Goal: Obtain resource: Obtain resource

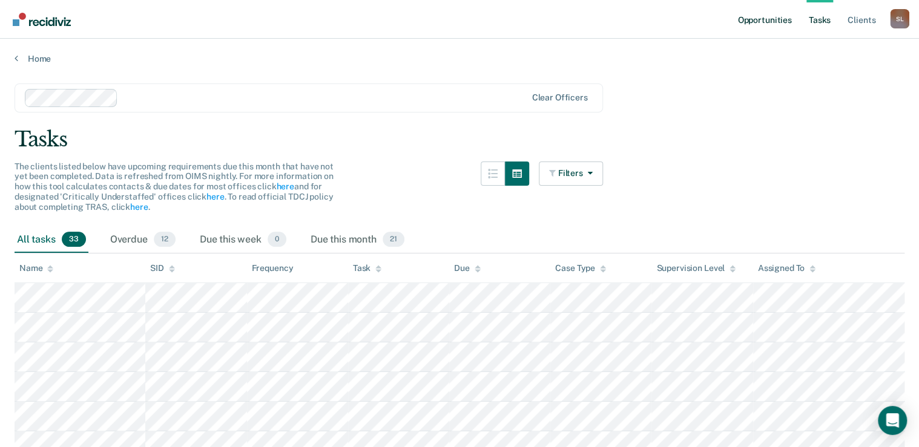
click at [760, 22] on link "Opportunities" at bounding box center [764, 19] width 59 height 39
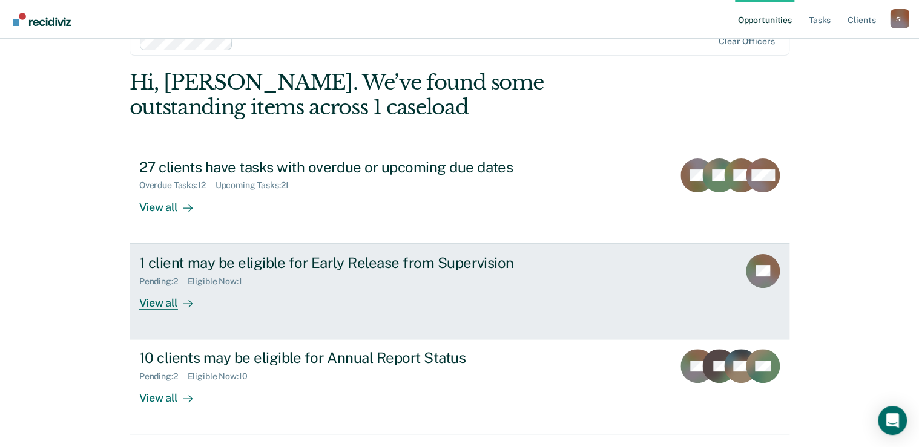
scroll to position [48, 0]
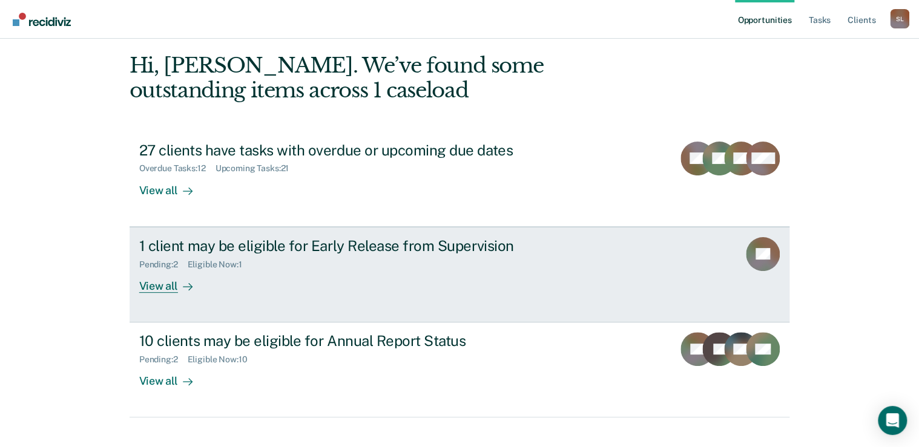
click at [346, 278] on div "1 client may be eligible for Early Release from Supervision Pending : 2 Eligibl…" at bounding box center [366, 265] width 454 height 56
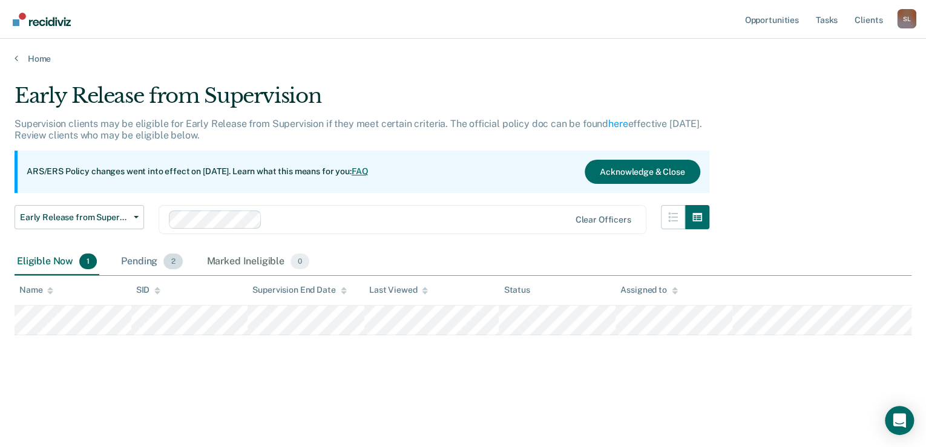
click at [157, 258] on div "Pending 2" at bounding box center [152, 262] width 66 height 27
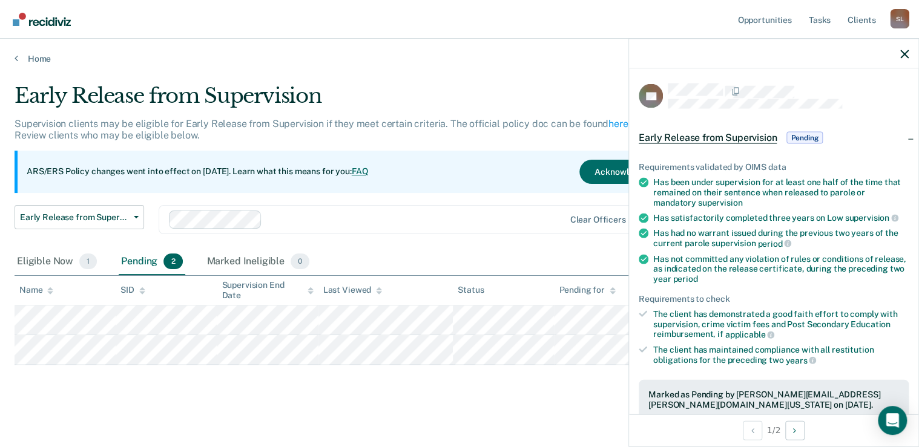
click at [906, 136] on div "Early Release from Supervision Pending" at bounding box center [773, 138] width 289 height 39
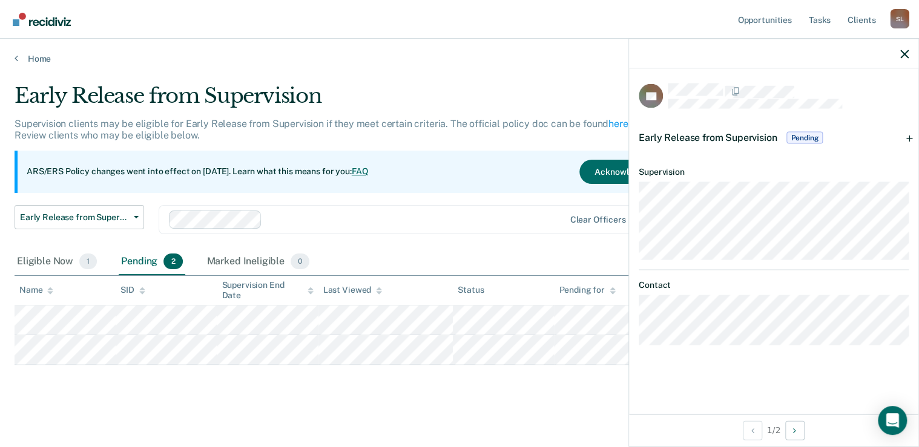
click at [599, 85] on div "Early Release from Supervision" at bounding box center [359, 101] width 689 height 35
click at [903, 49] on button "button" at bounding box center [904, 53] width 8 height 10
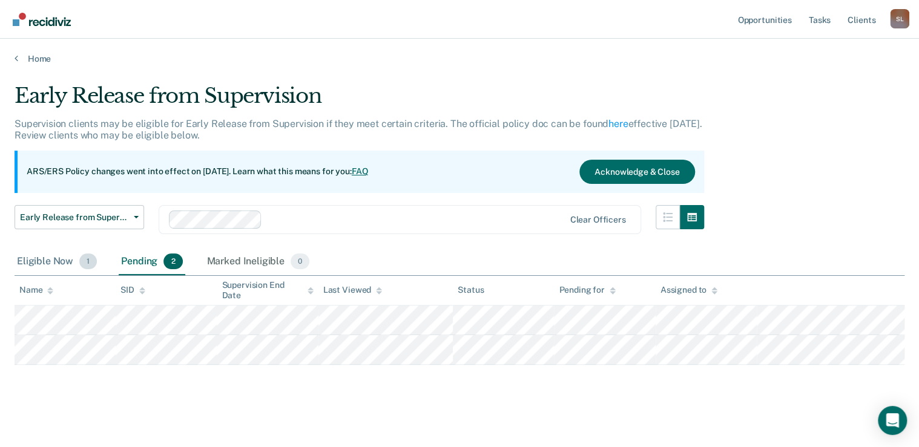
click at [64, 262] on div "Eligible Now 1" at bounding box center [57, 262] width 85 height 27
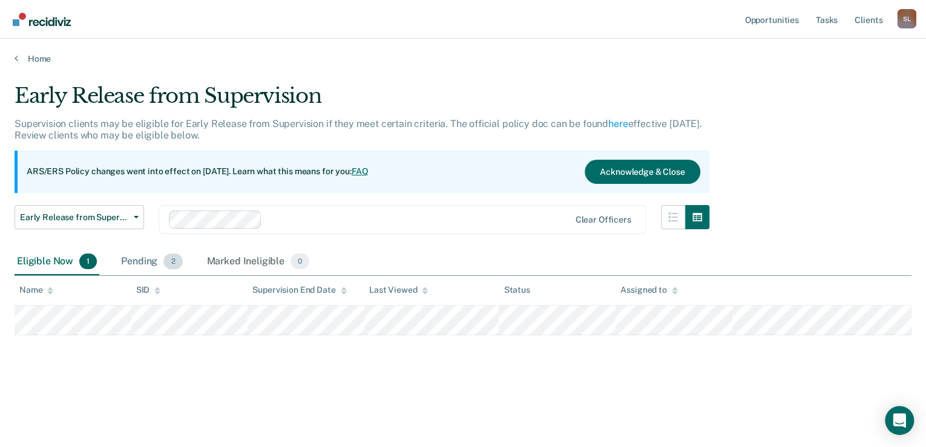
click at [128, 267] on div "Pending 2" at bounding box center [152, 262] width 66 height 27
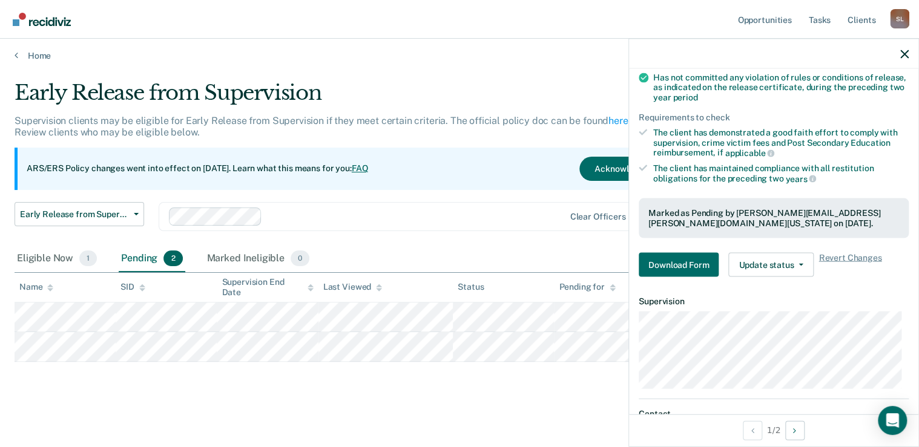
scroll to position [194, 0]
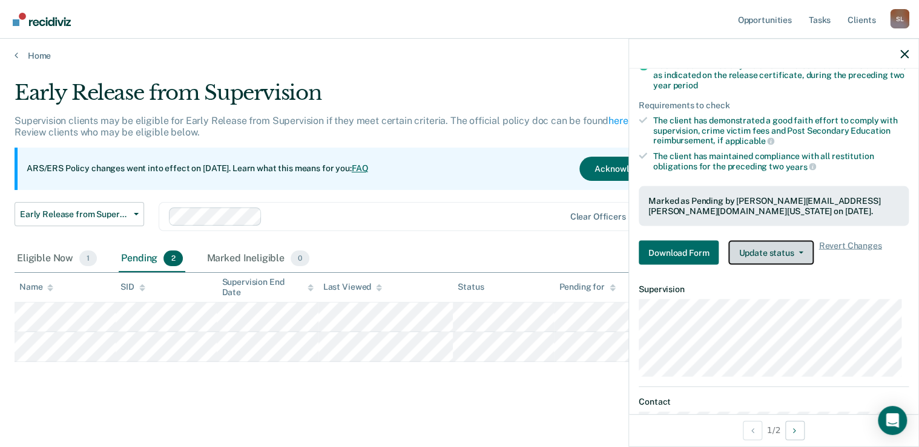
click at [758, 252] on button "Update status" at bounding box center [770, 252] width 85 height 24
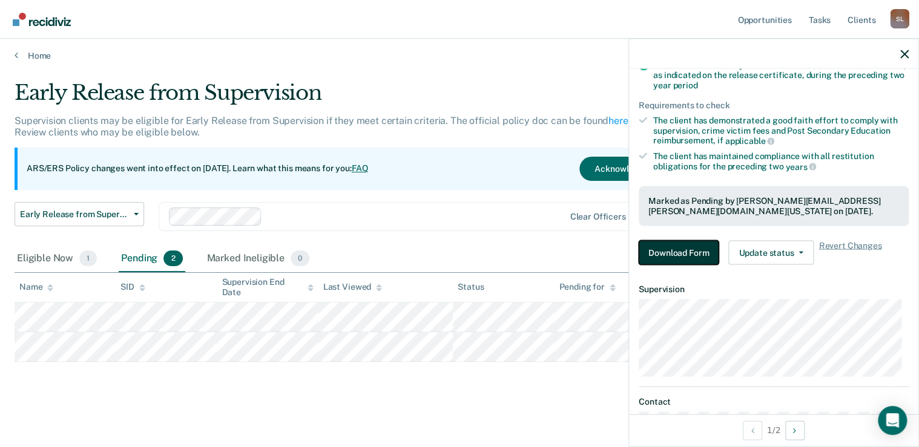
click at [688, 251] on button "Download Form" at bounding box center [679, 252] width 80 height 24
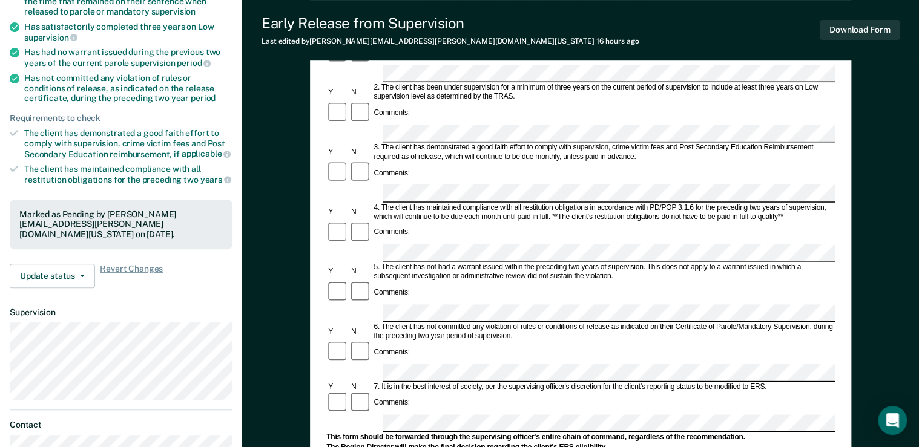
scroll to position [162, 0]
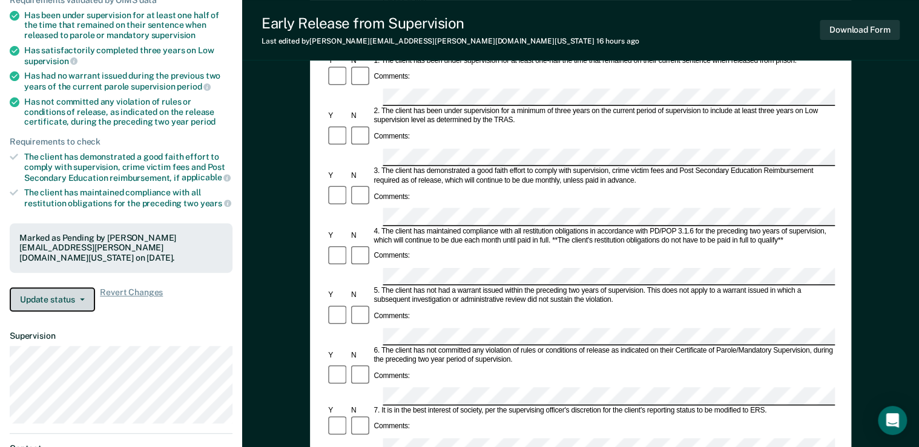
click at [60, 307] on button "Update status" at bounding box center [52, 300] width 85 height 24
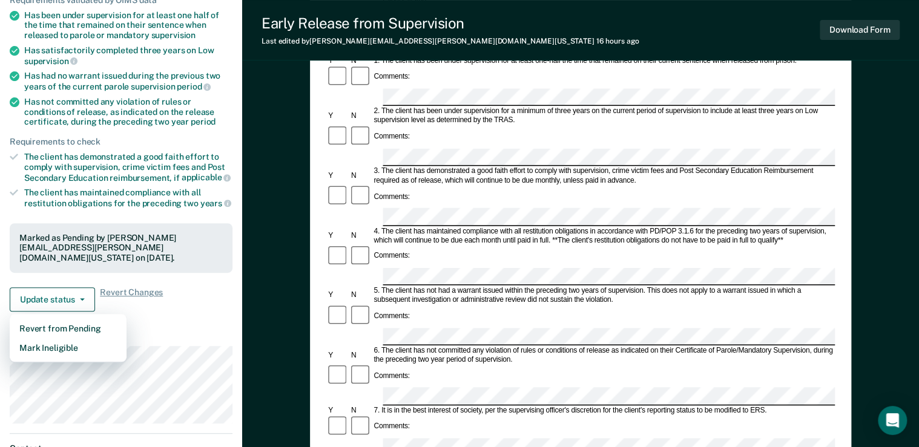
click at [244, 275] on div "Early Release from Supervision (ERS) Checklist, Recommendation, and Determinati…" at bounding box center [580, 325] width 677 height 825
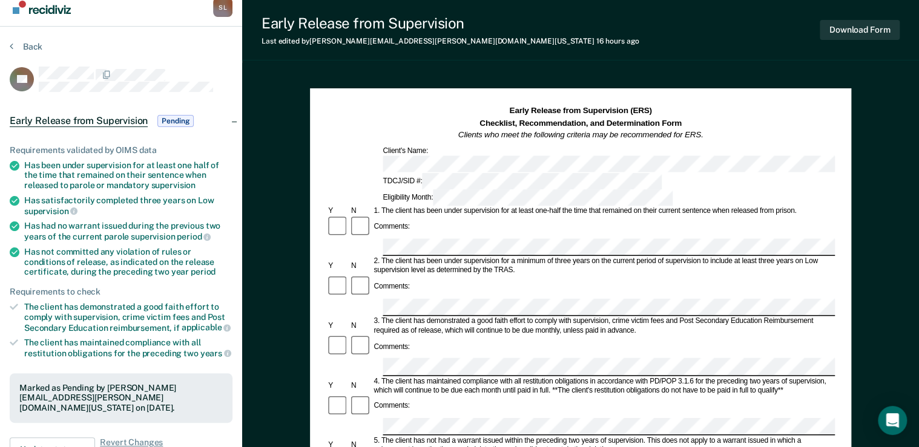
scroll to position [0, 0]
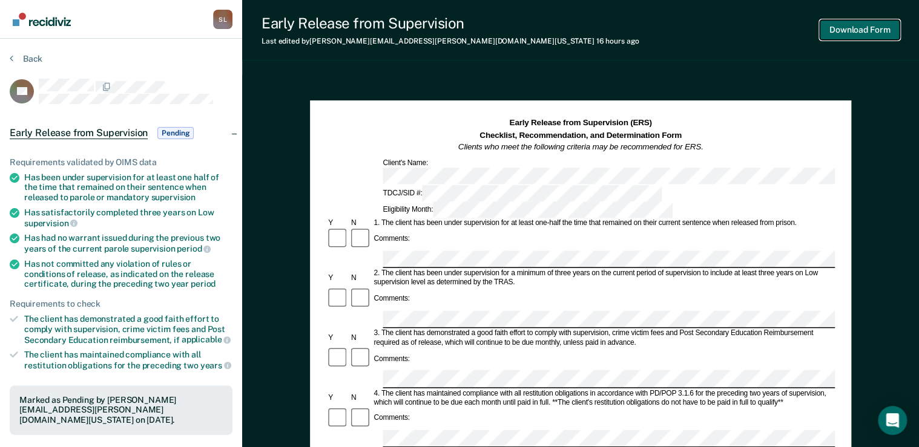
click at [852, 30] on button "Download Form" at bounding box center [860, 30] width 80 height 20
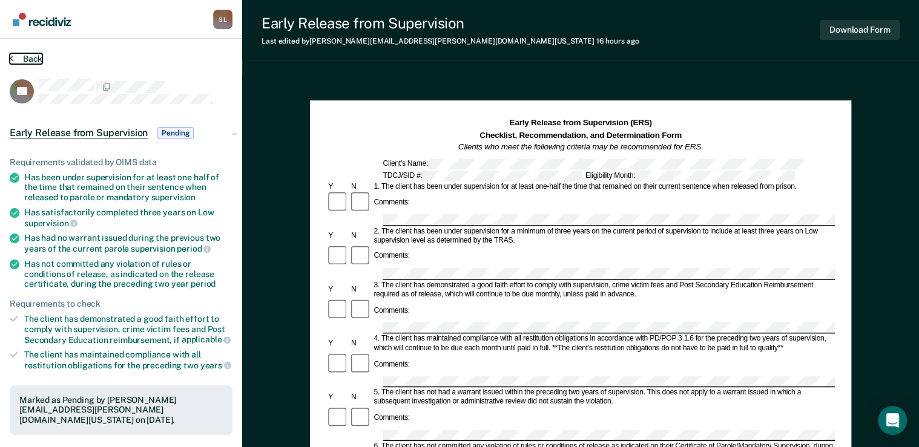
click at [12, 58] on icon at bounding box center [12, 58] width 4 height 10
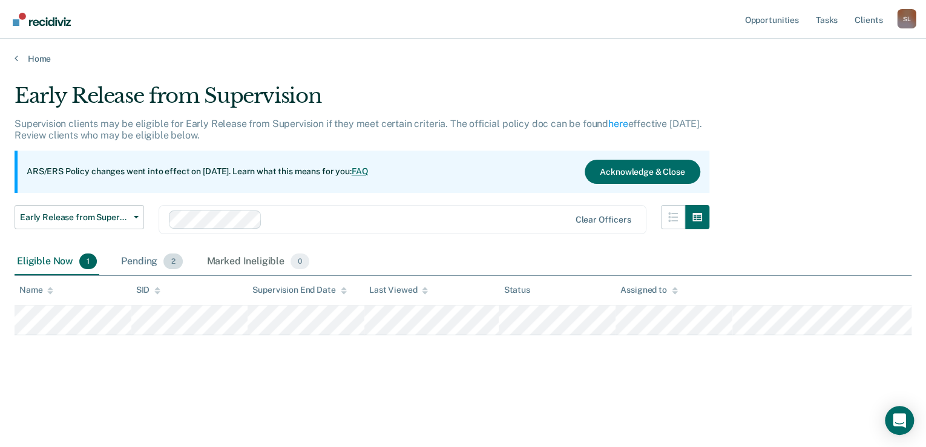
click at [143, 258] on div "Pending 2" at bounding box center [152, 262] width 66 height 27
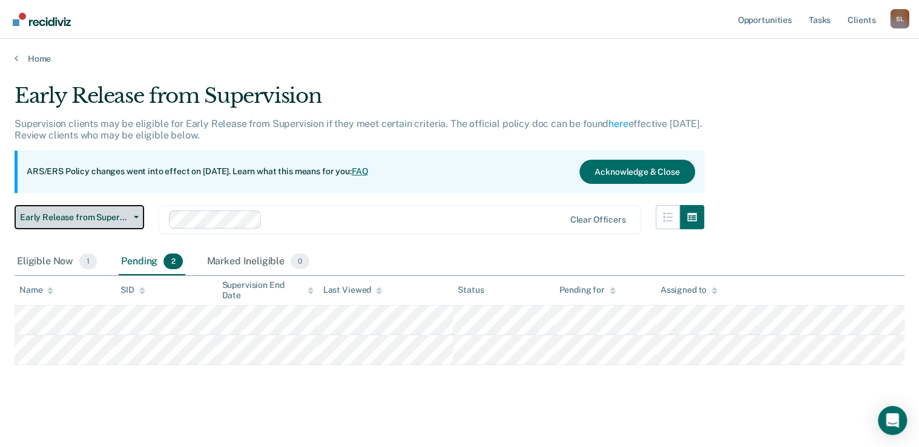
click at [99, 225] on button "Early Release from Supervision" at bounding box center [80, 217] width 130 height 24
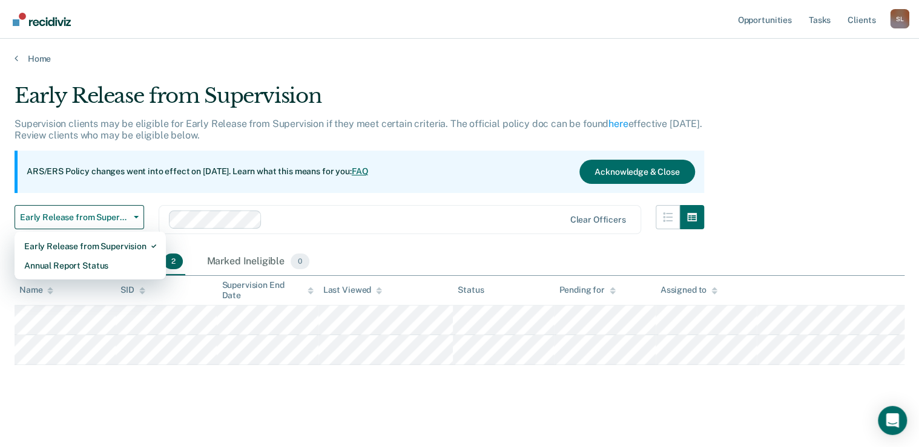
click at [109, 189] on div "ARS/ERS Policy changes went into effect on [DATE]. Learn what this means for yo…" at bounding box center [359, 172] width 689 height 42
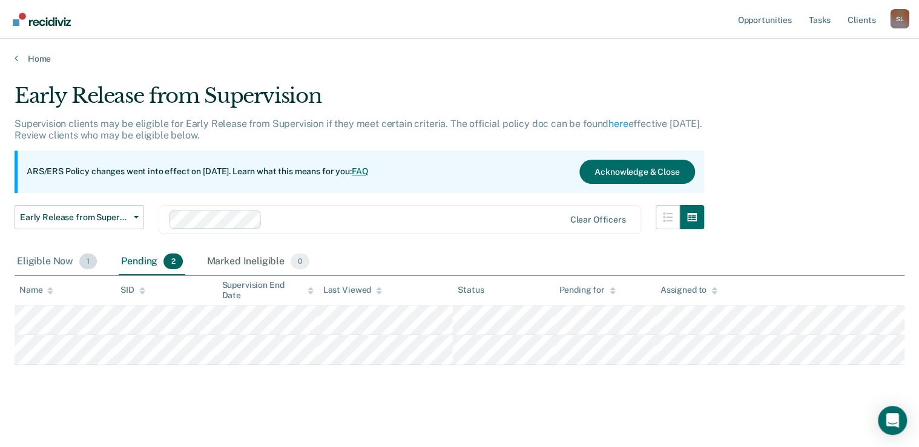
click at [50, 257] on div "Eligible Now 1" at bounding box center [57, 262] width 85 height 27
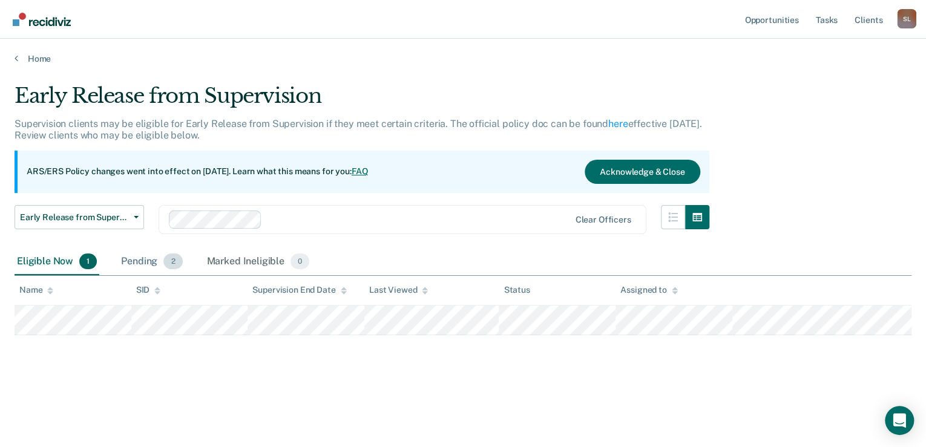
click at [148, 257] on div "Pending 2" at bounding box center [152, 262] width 66 height 27
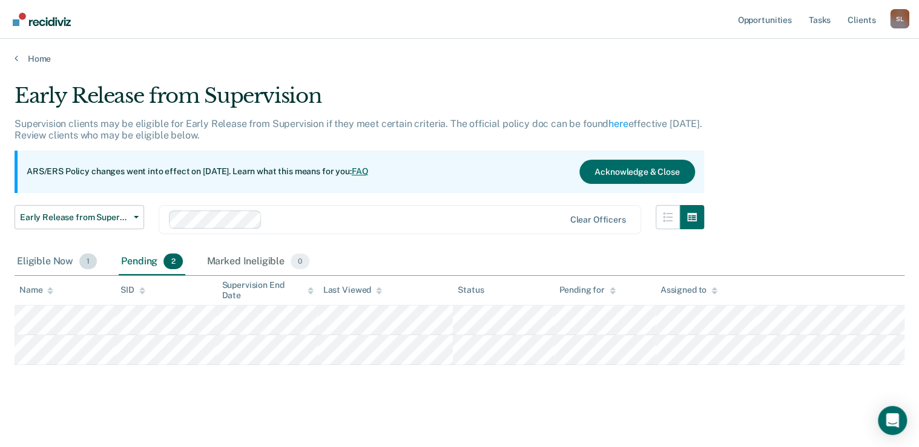
click at [58, 263] on div "Eligible Now 1" at bounding box center [57, 262] width 85 height 27
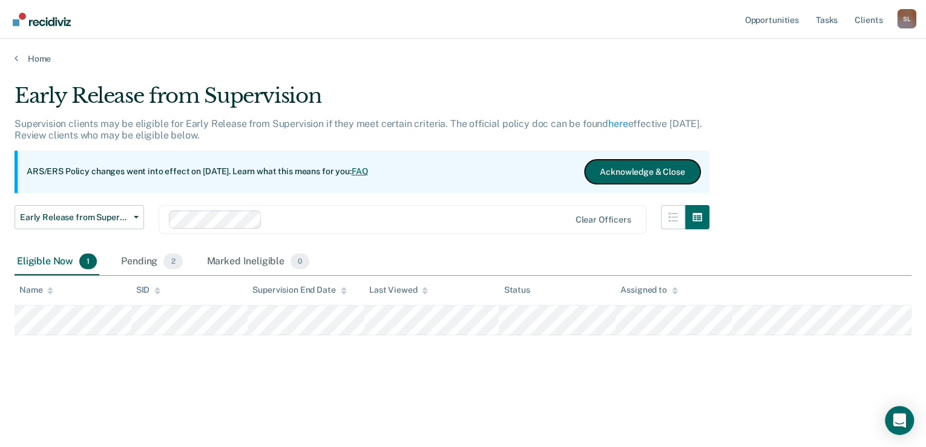
click at [636, 177] on button "Acknowledge & Close" at bounding box center [642, 172] width 115 height 24
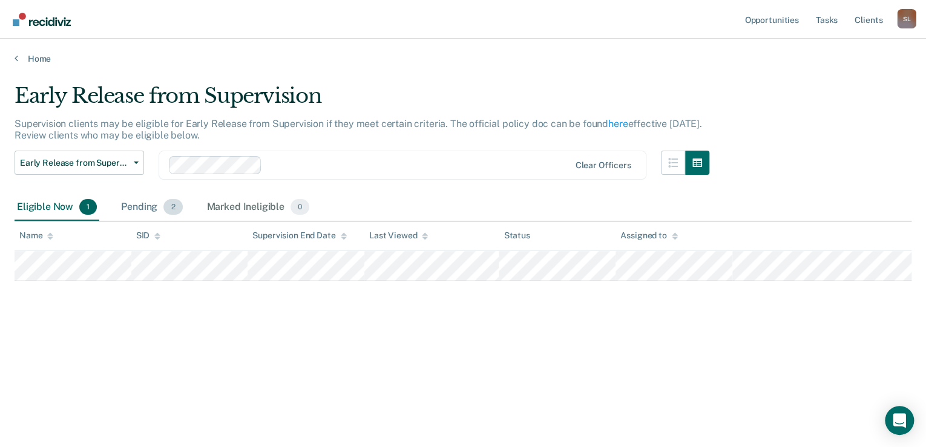
click at [154, 208] on div "Pending 2" at bounding box center [152, 207] width 66 height 27
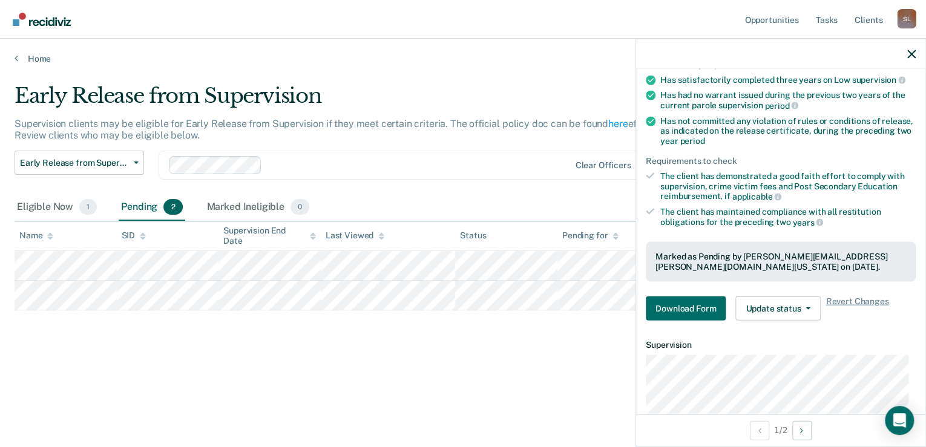
scroll to position [194, 0]
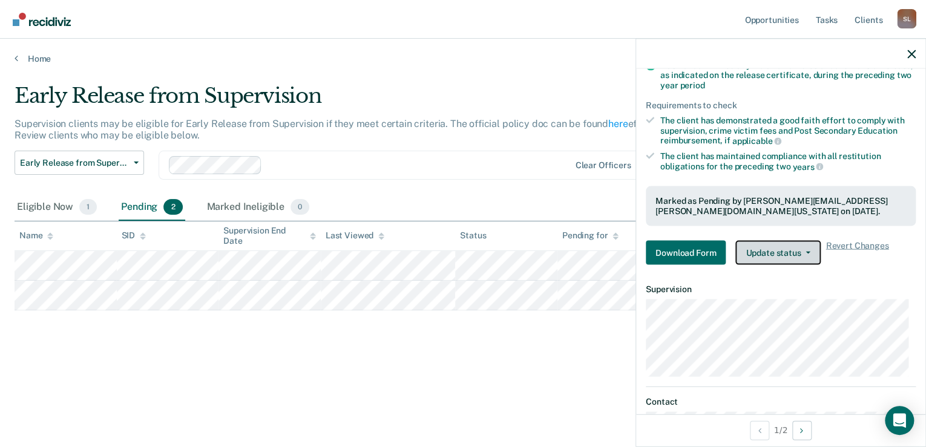
click at [800, 259] on button "Update status" at bounding box center [777, 252] width 85 height 24
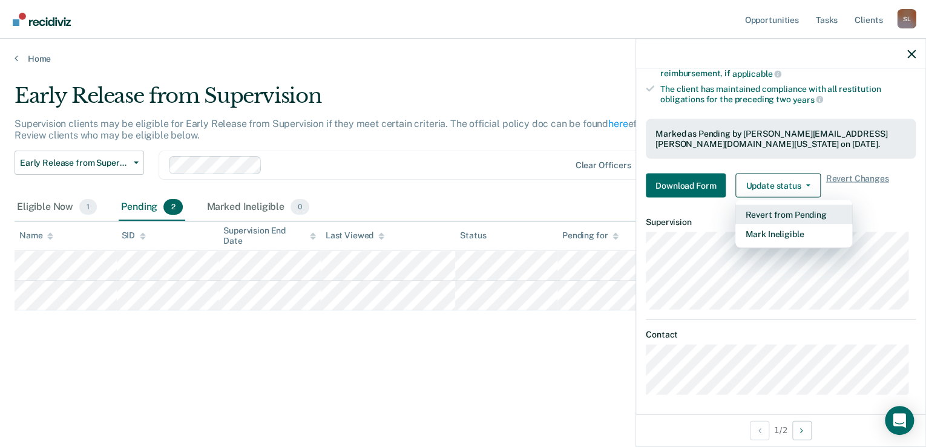
scroll to position [262, 0]
click at [511, 197] on div "Eligible Now 1 Pending 2 Marked Ineligible 0" at bounding box center [463, 207] width 897 height 27
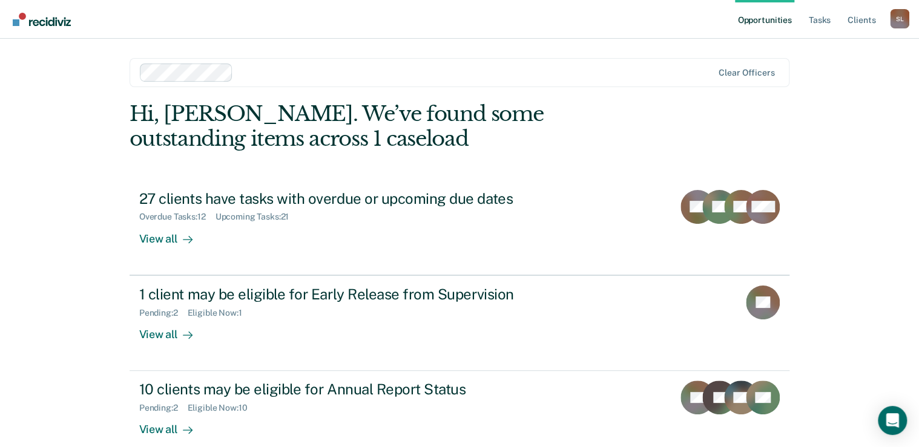
scroll to position [18, 0]
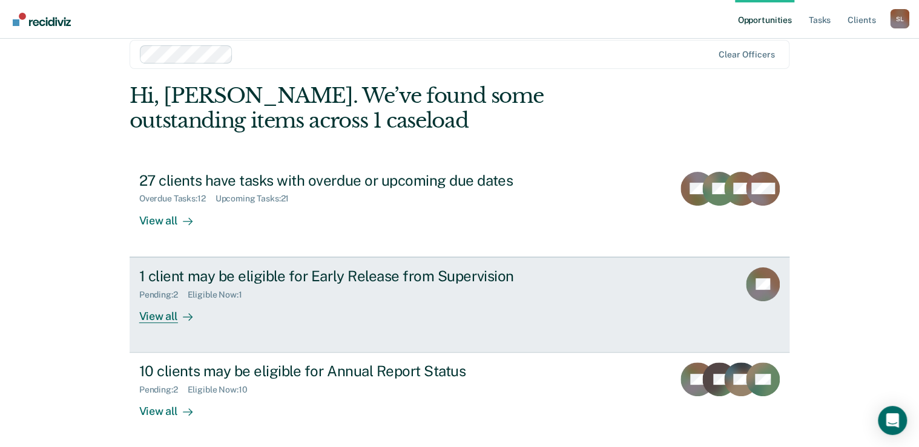
click at [373, 277] on div "1 client may be eligible for Early Release from Supervision" at bounding box center [351, 277] width 425 height 18
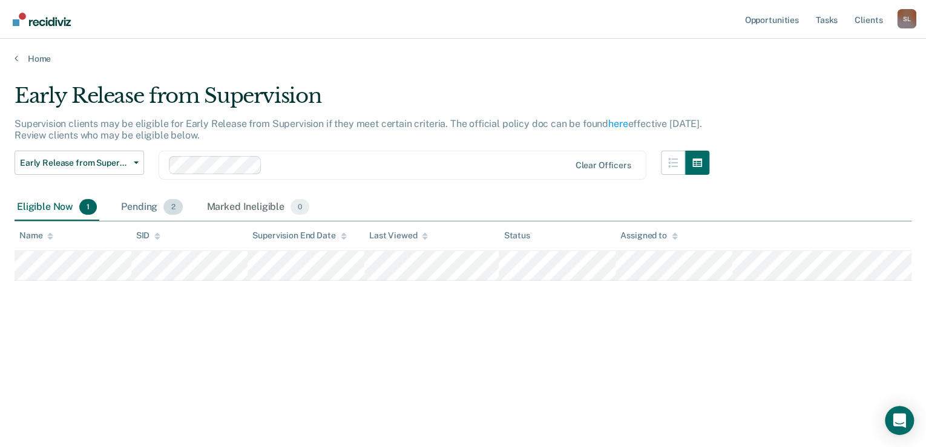
click at [148, 202] on div "Pending 2" at bounding box center [152, 207] width 66 height 27
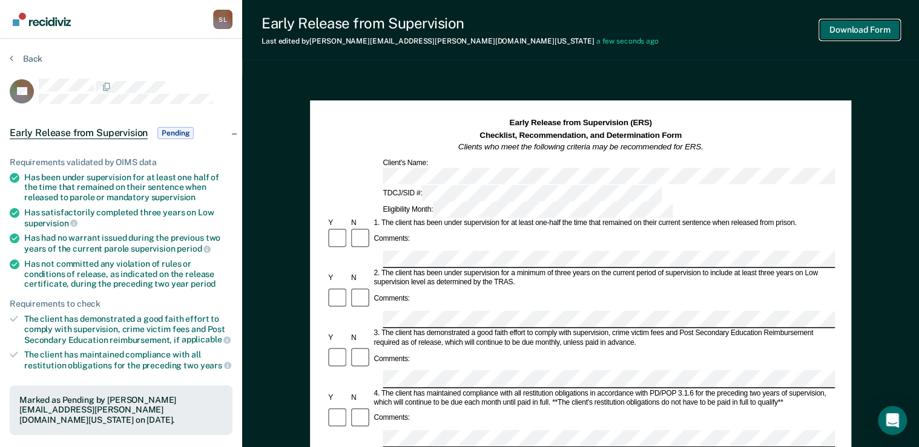
click at [823, 27] on button "Download Form" at bounding box center [860, 30] width 80 height 20
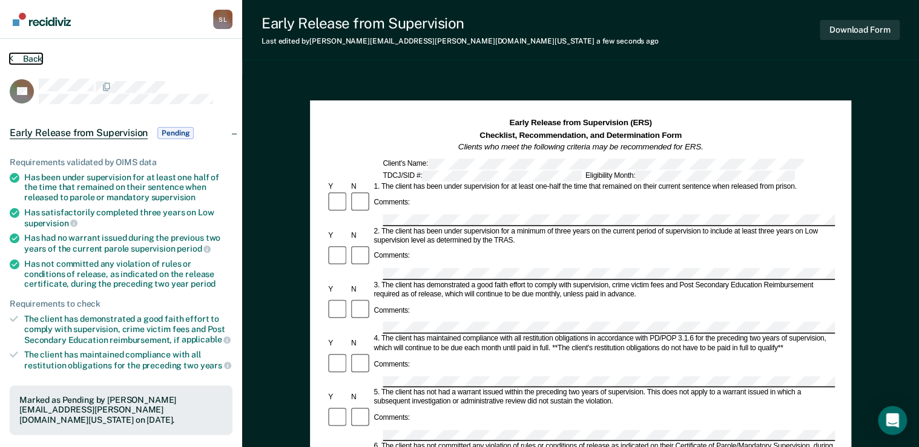
click at [25, 60] on button "Back" at bounding box center [26, 58] width 33 height 11
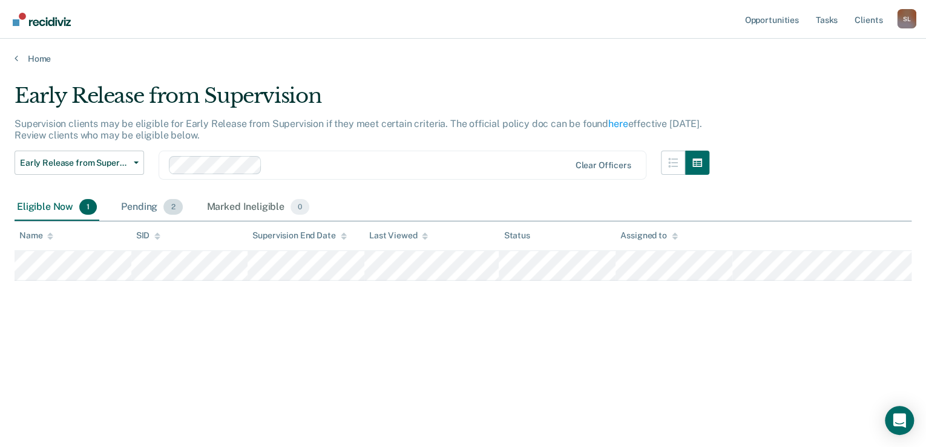
click at [135, 201] on div "Pending 2" at bounding box center [152, 207] width 66 height 27
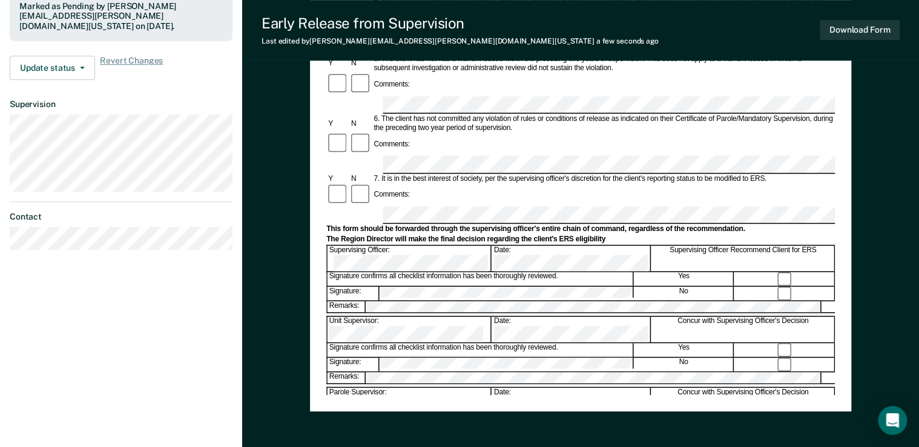
scroll to position [162, 0]
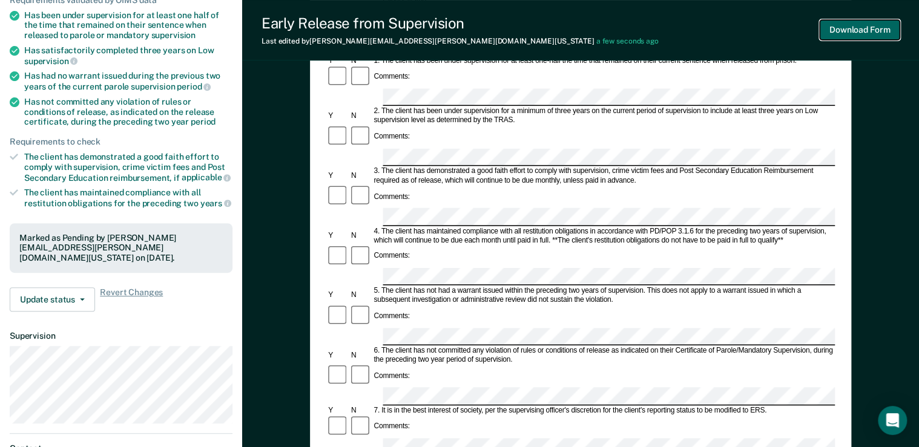
click at [840, 31] on button "Download Form" at bounding box center [860, 30] width 80 height 20
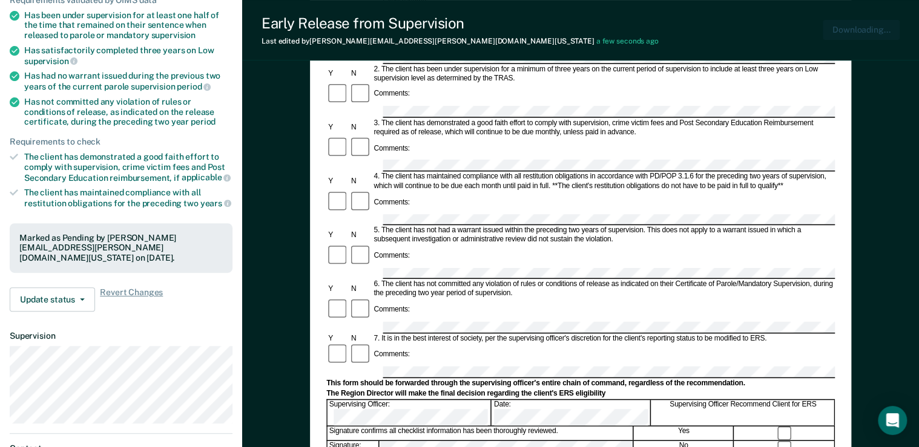
scroll to position [0, 0]
